Goal: Information Seeking & Learning: Learn about a topic

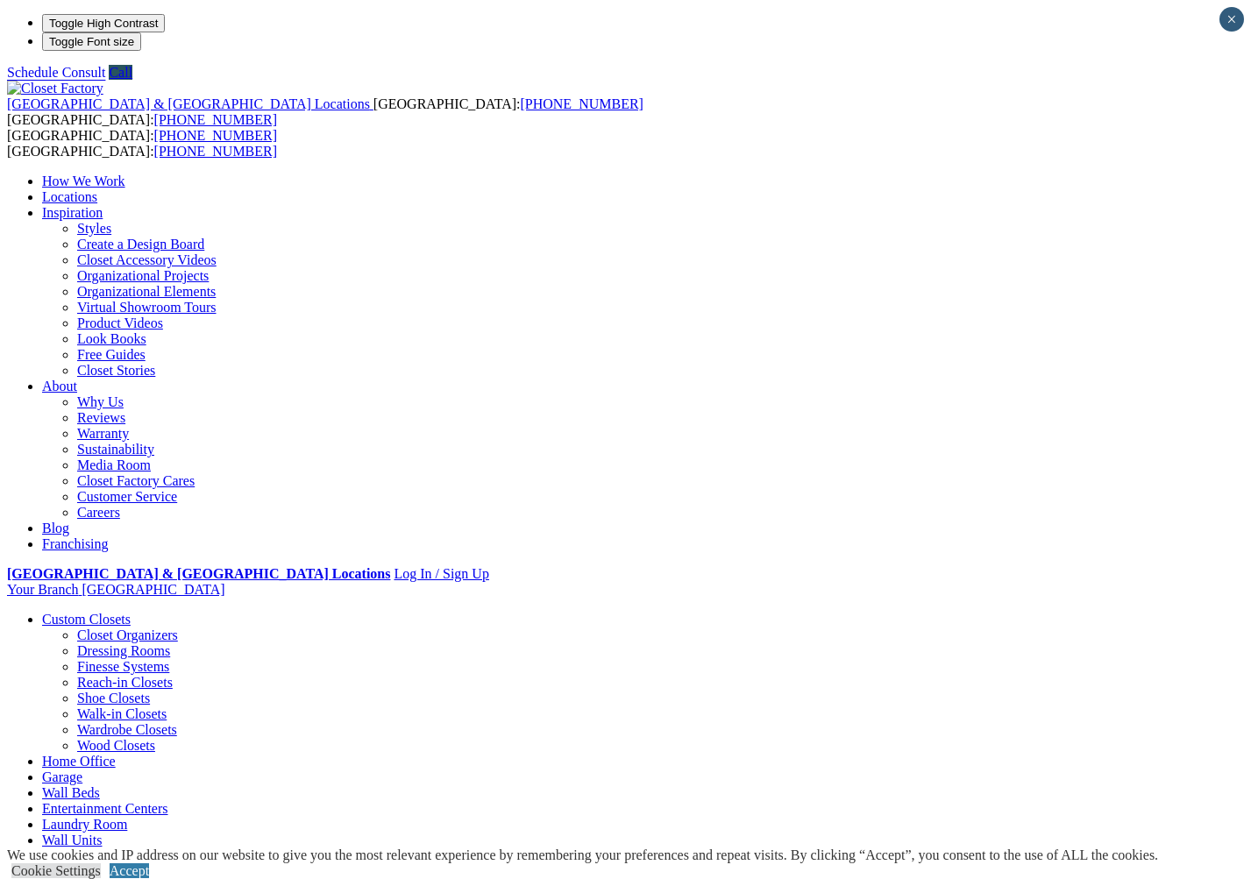
click at [111, 221] on link "Styles" at bounding box center [94, 228] width 34 height 15
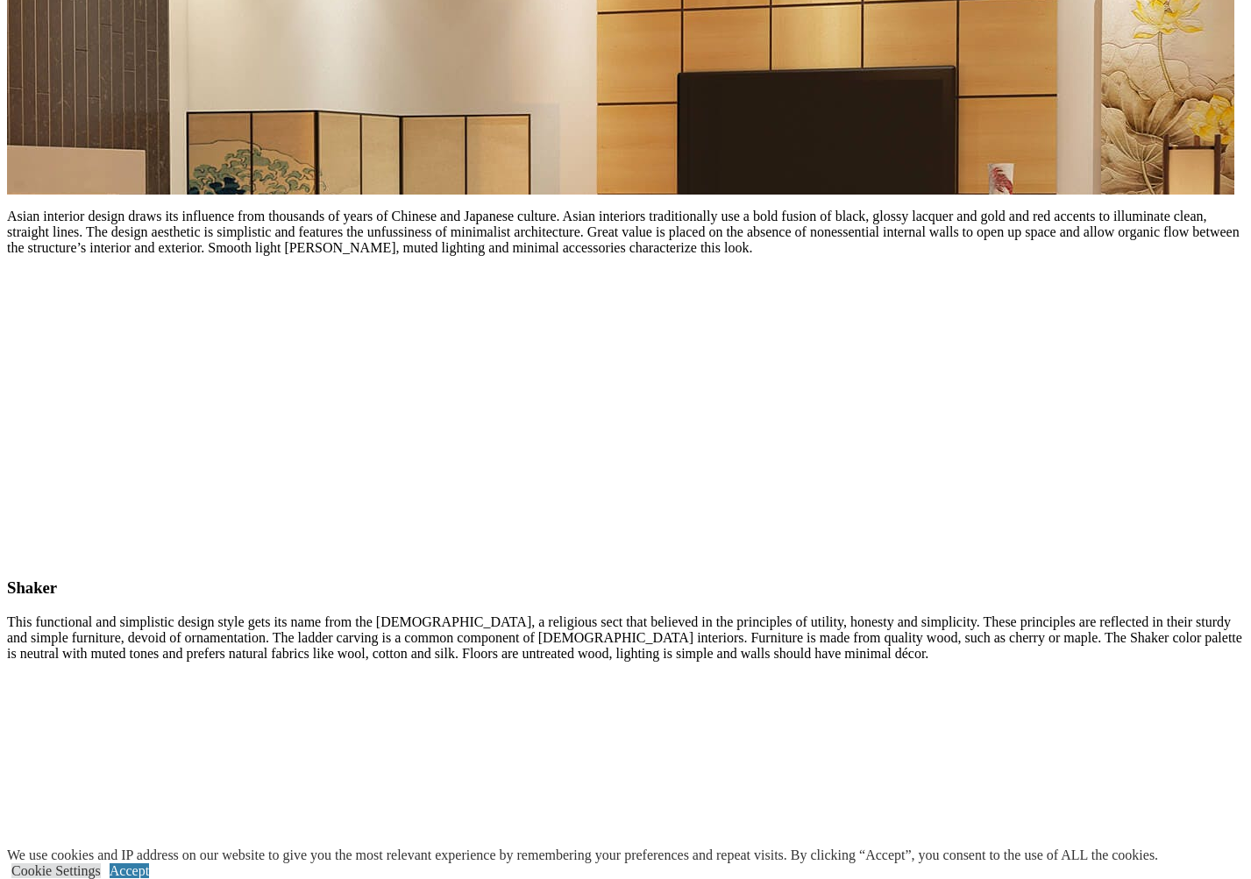
scroll to position [7975, 0]
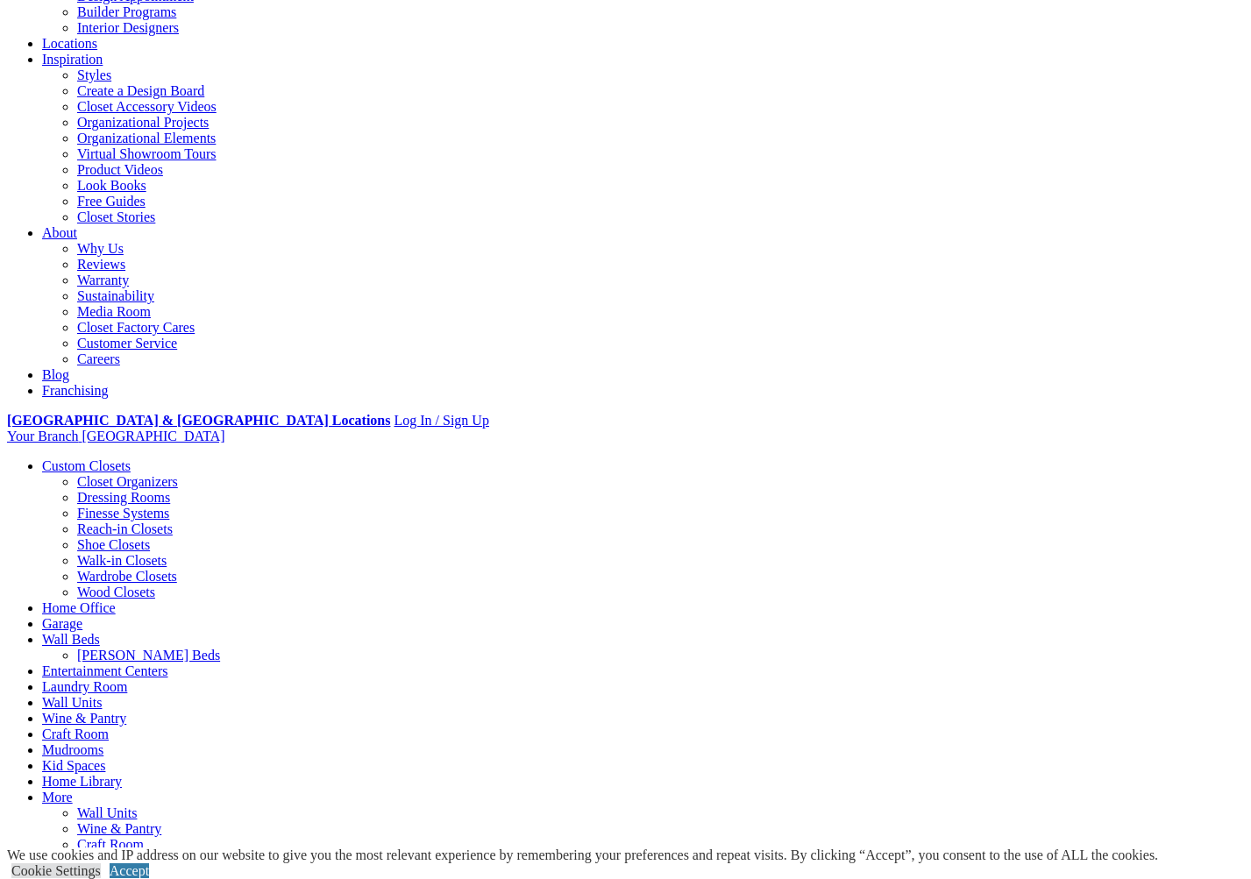
scroll to position [263, 0]
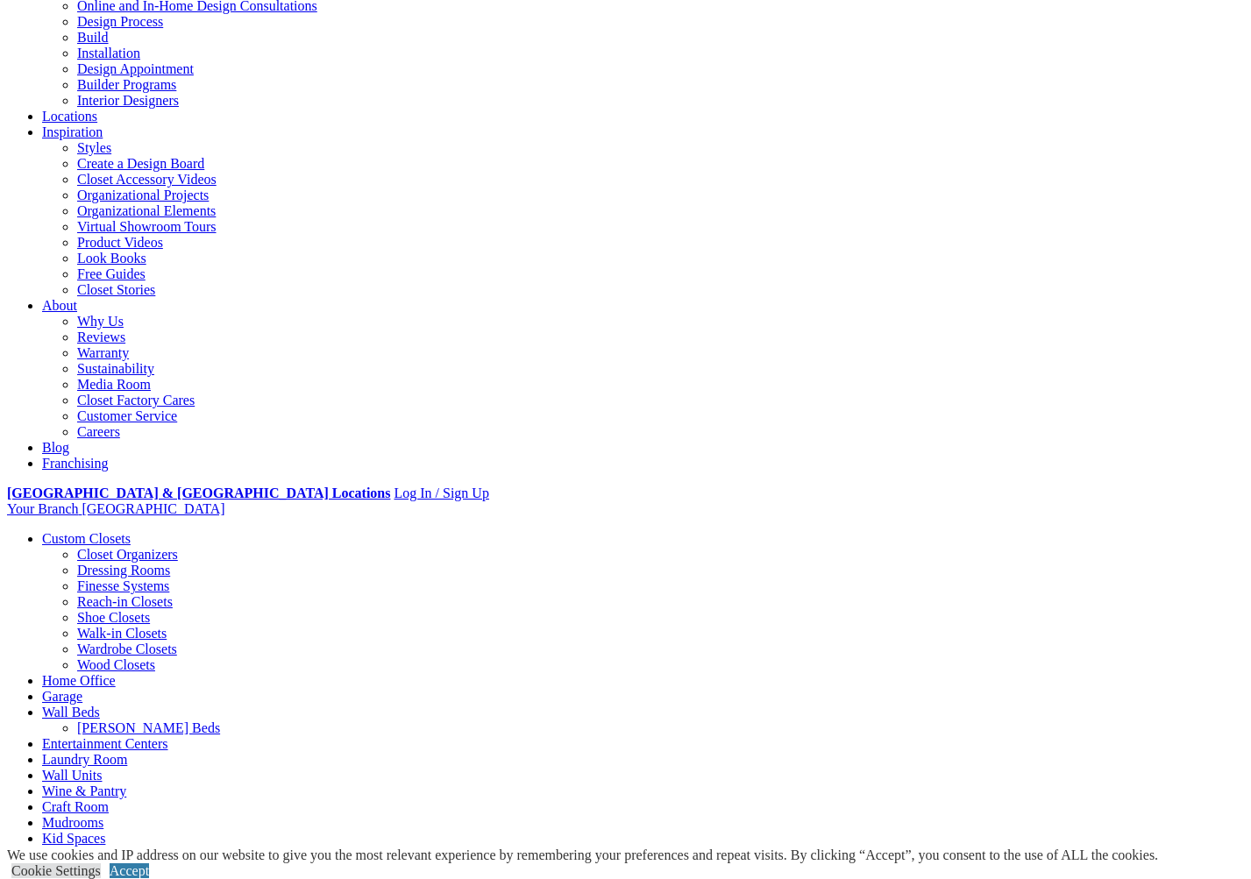
scroll to position [263, 0]
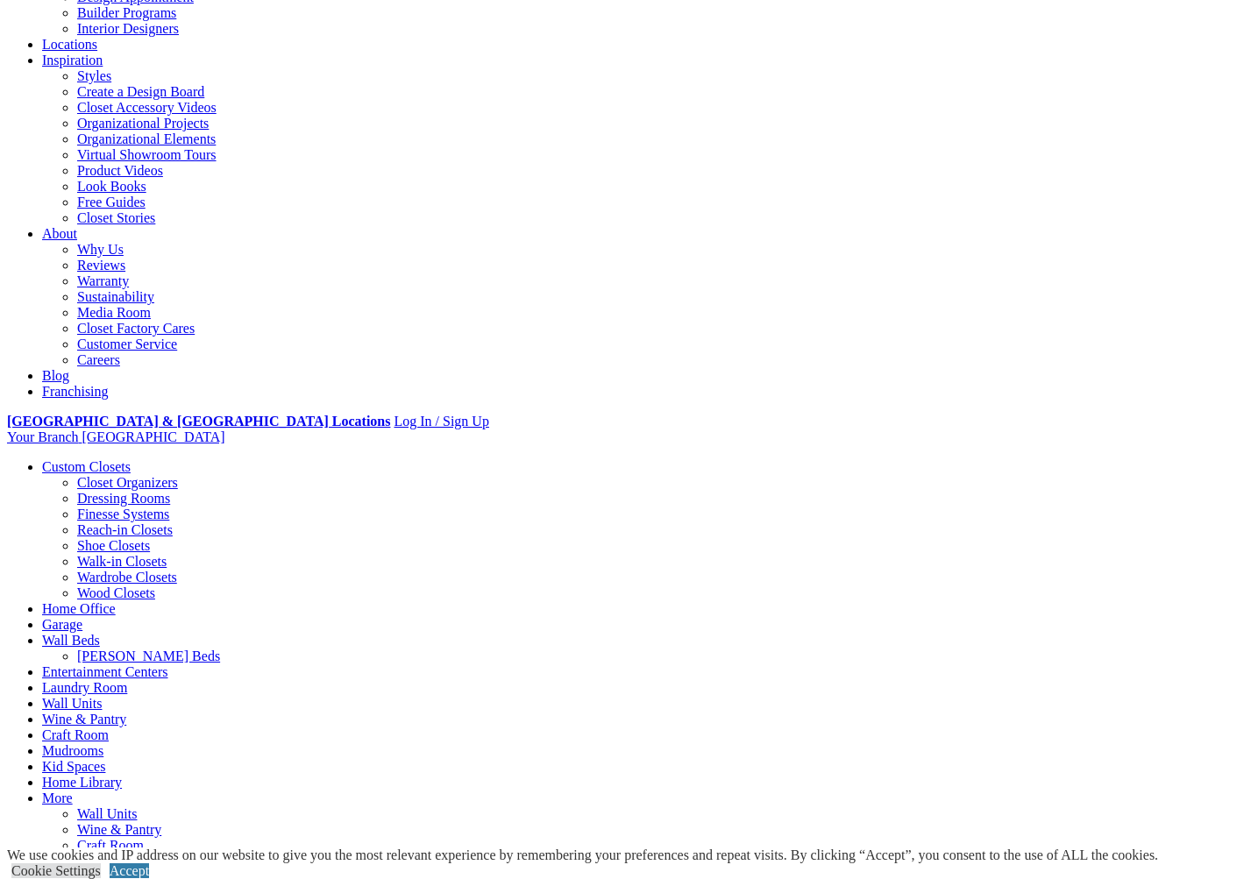
click at [220, 649] on link "[PERSON_NAME] Beds" at bounding box center [148, 656] width 143 height 15
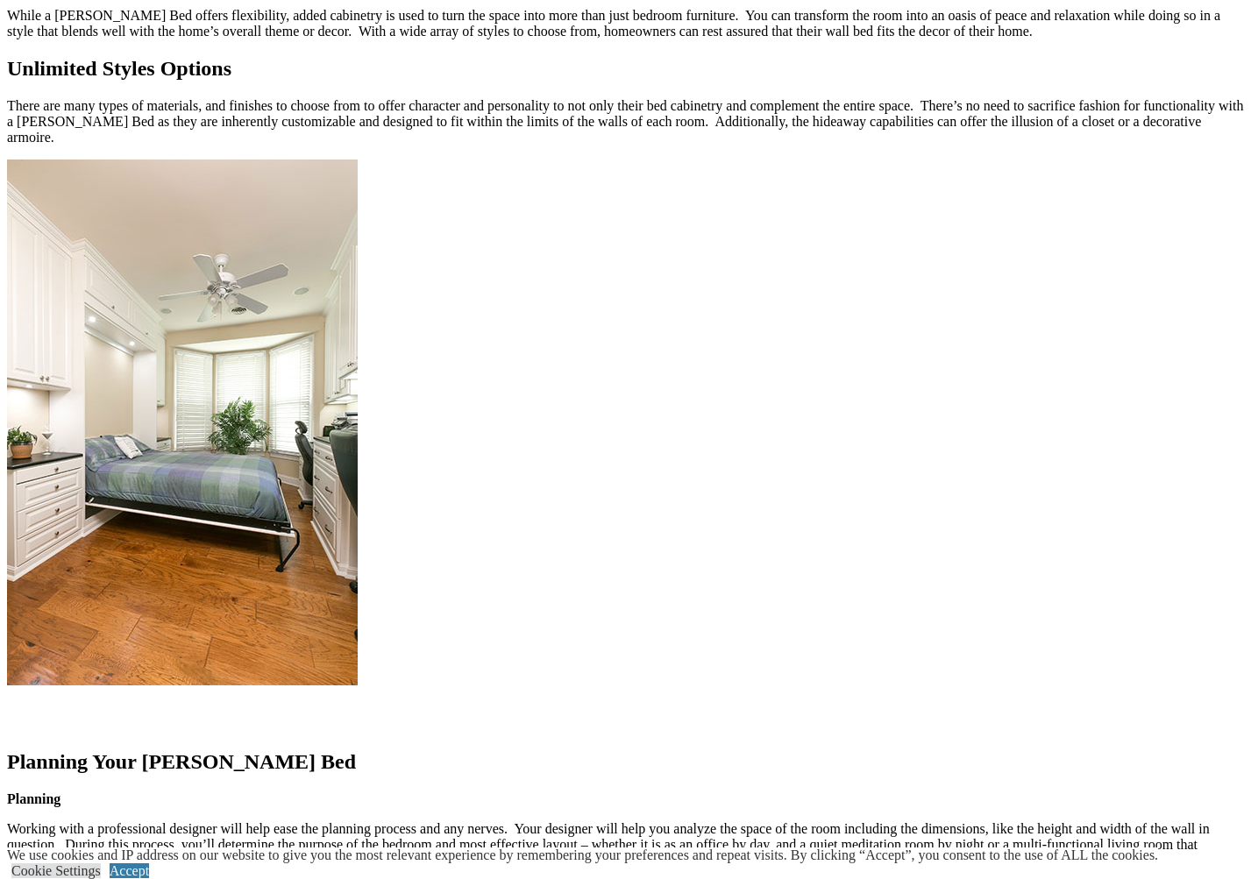
scroll to position [1753, 0]
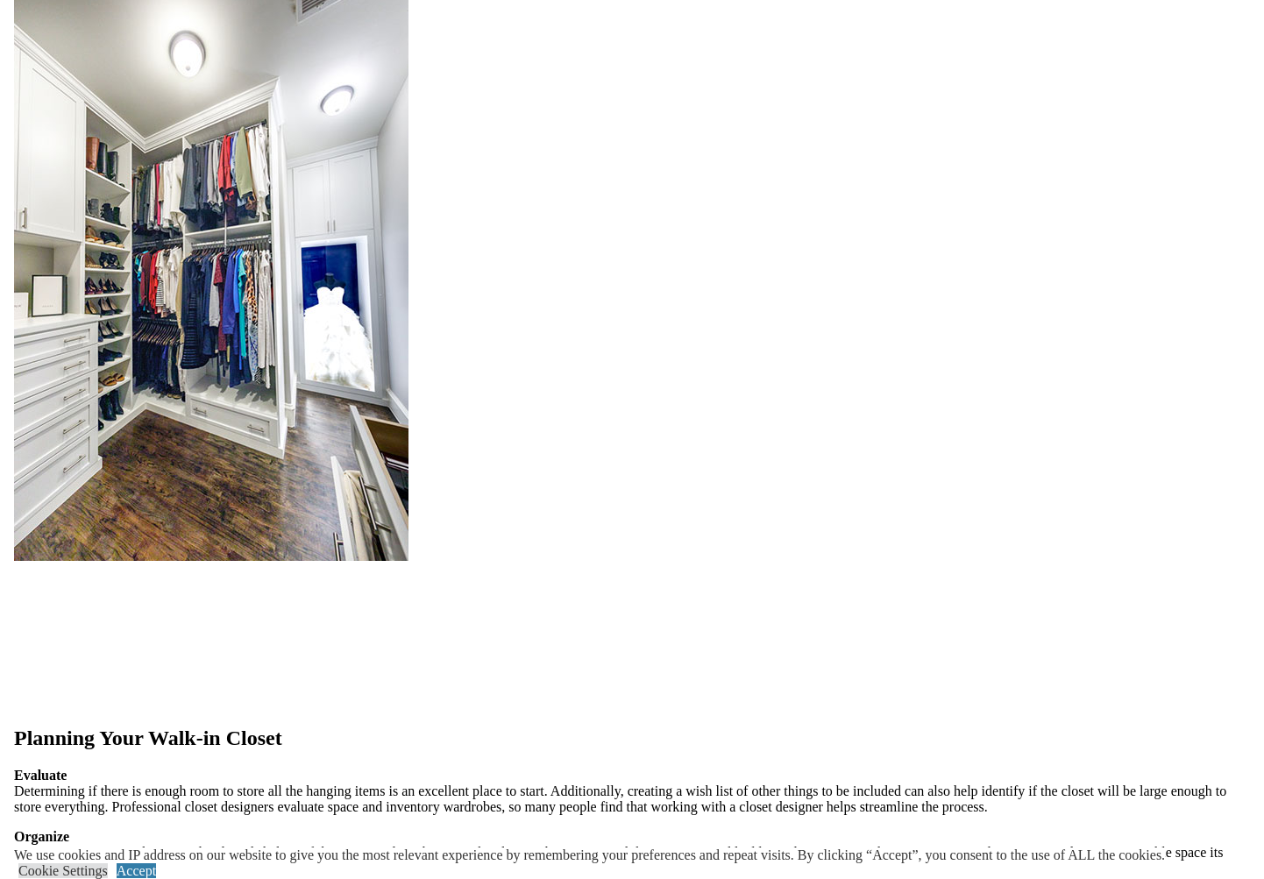
scroll to position [1928, 0]
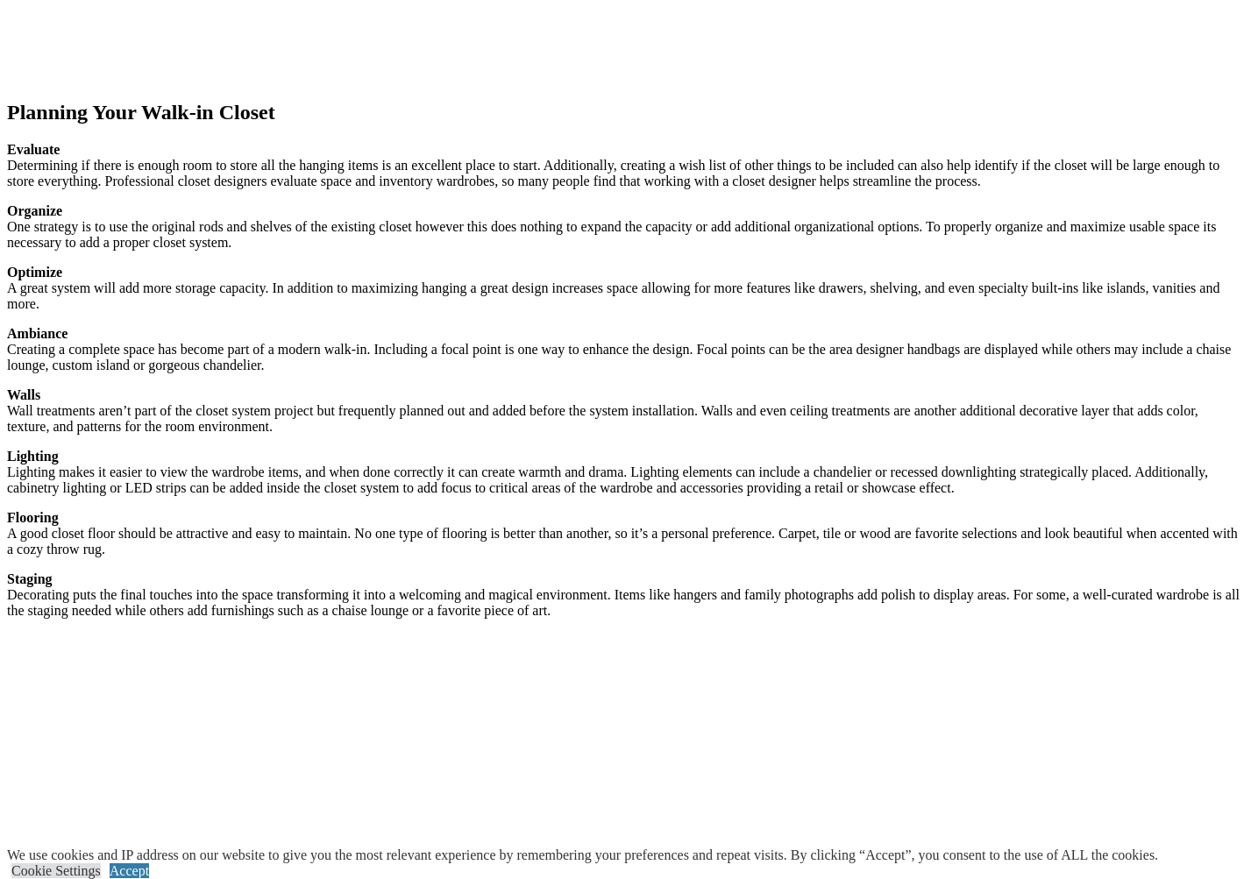
scroll to position [2511, 0]
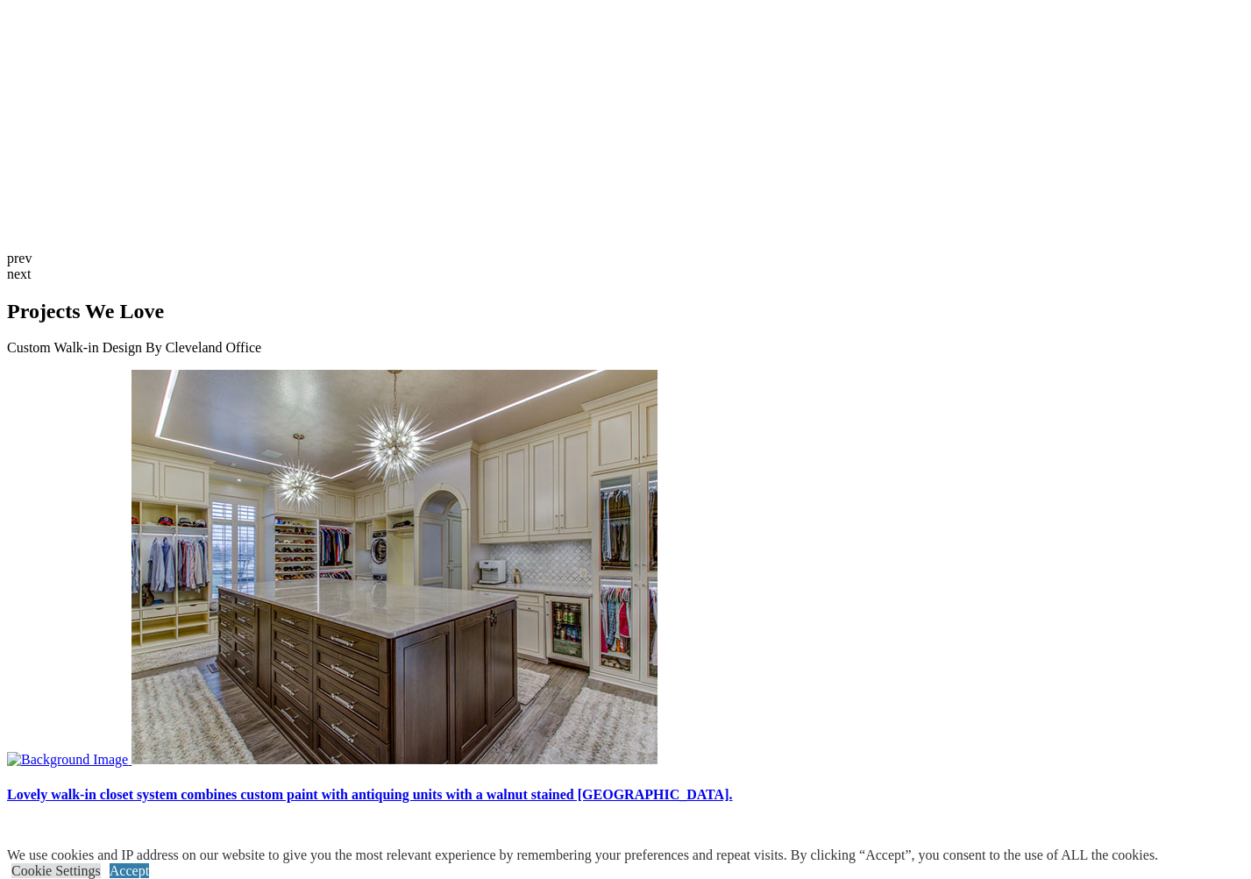
scroll to position [4609, 0]
